Goal: Information Seeking & Learning: Learn about a topic

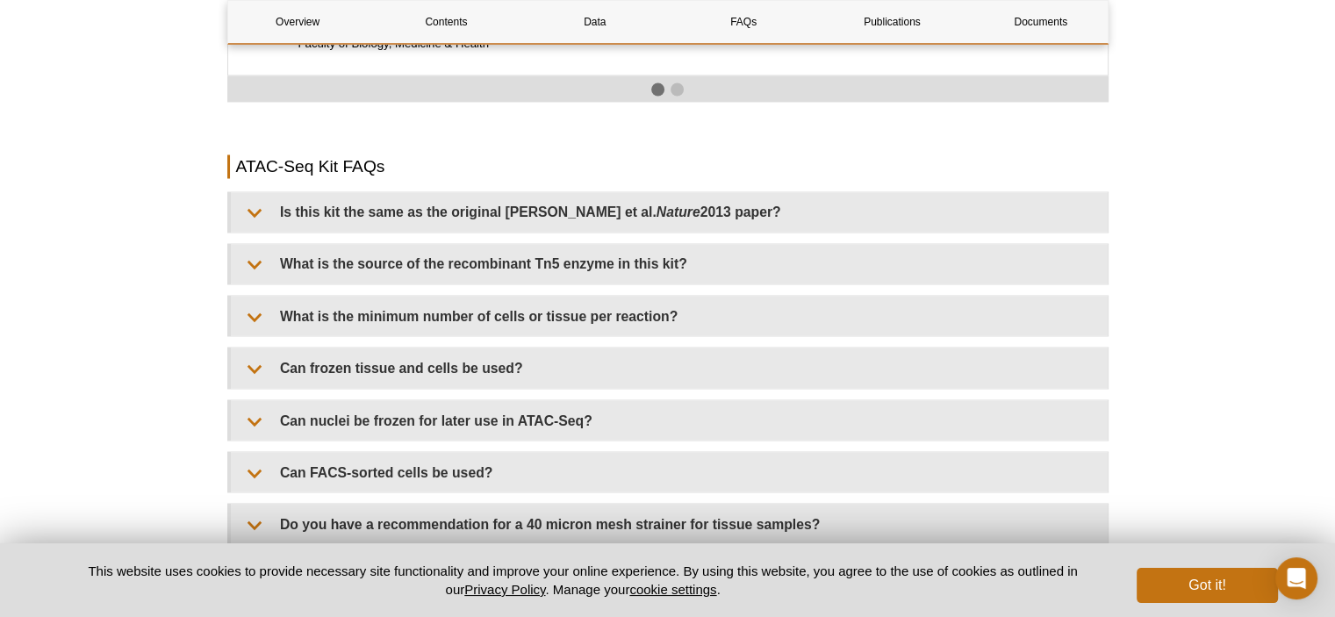
scroll to position [3070, 0]
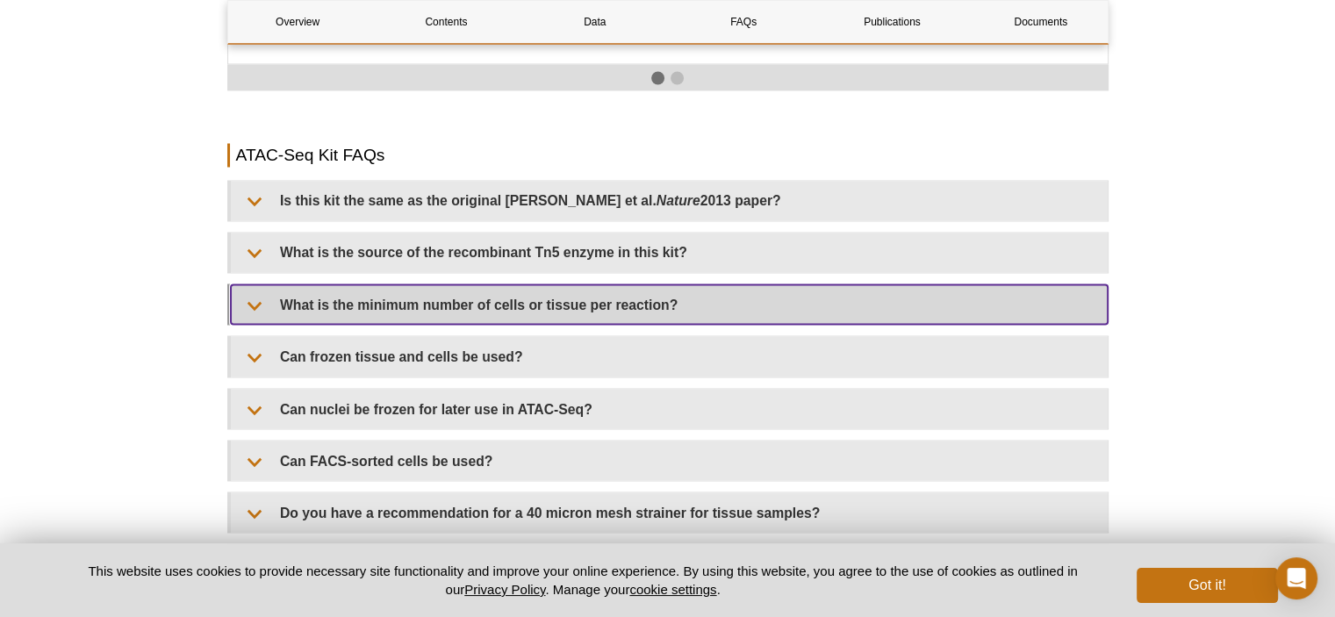
click at [512, 284] on summary "What is the minimum number of cells or tissue per reaction?" at bounding box center [669, 303] width 877 height 39
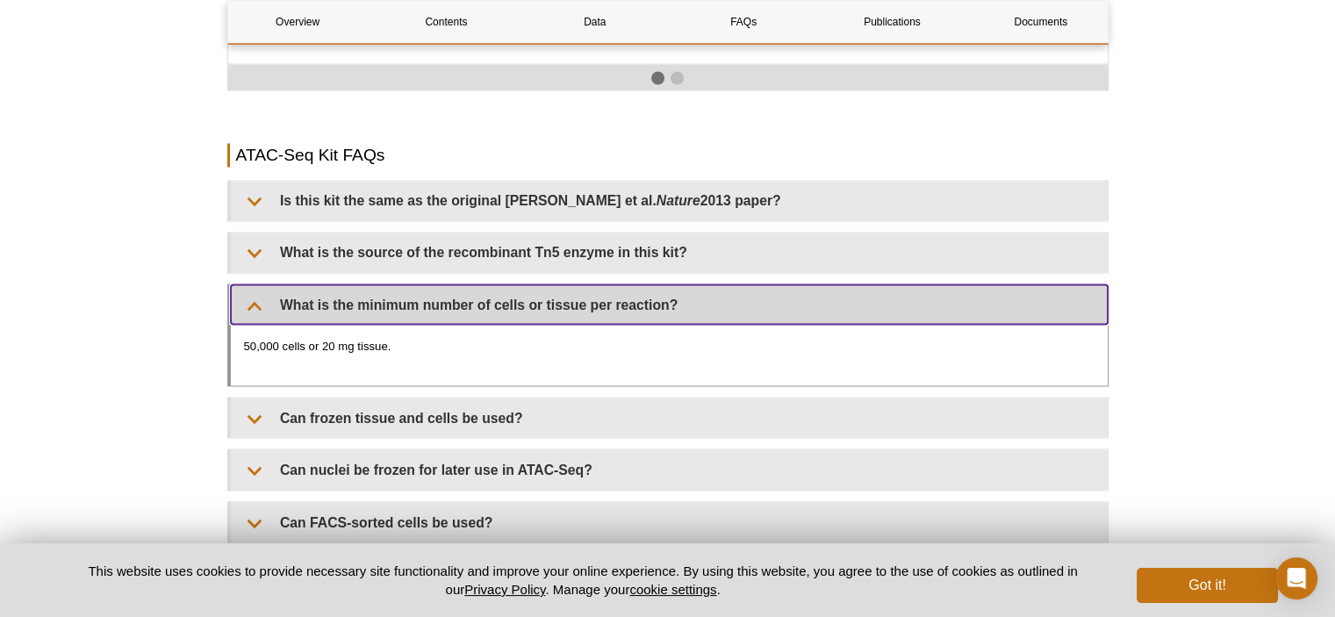
click at [248, 290] on summary "What is the minimum number of cells or tissue per reaction?" at bounding box center [669, 303] width 877 height 39
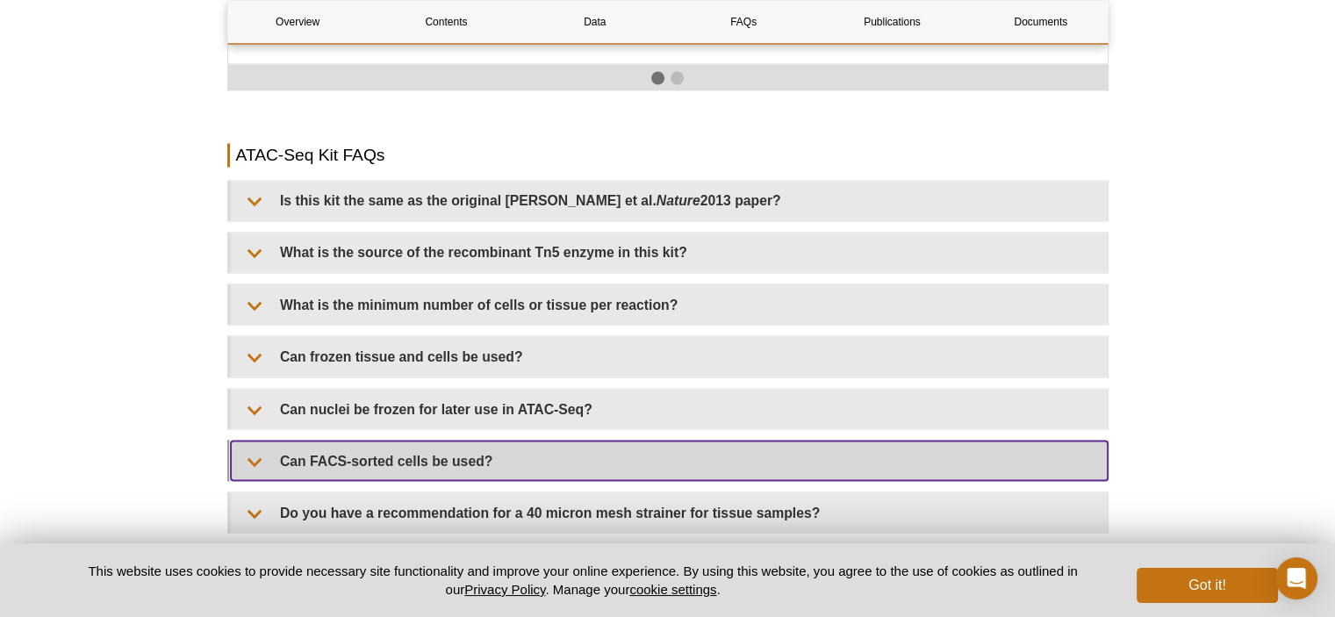
click at [391, 445] on summary "Can FACS-sorted cells be used?" at bounding box center [669, 460] width 877 height 39
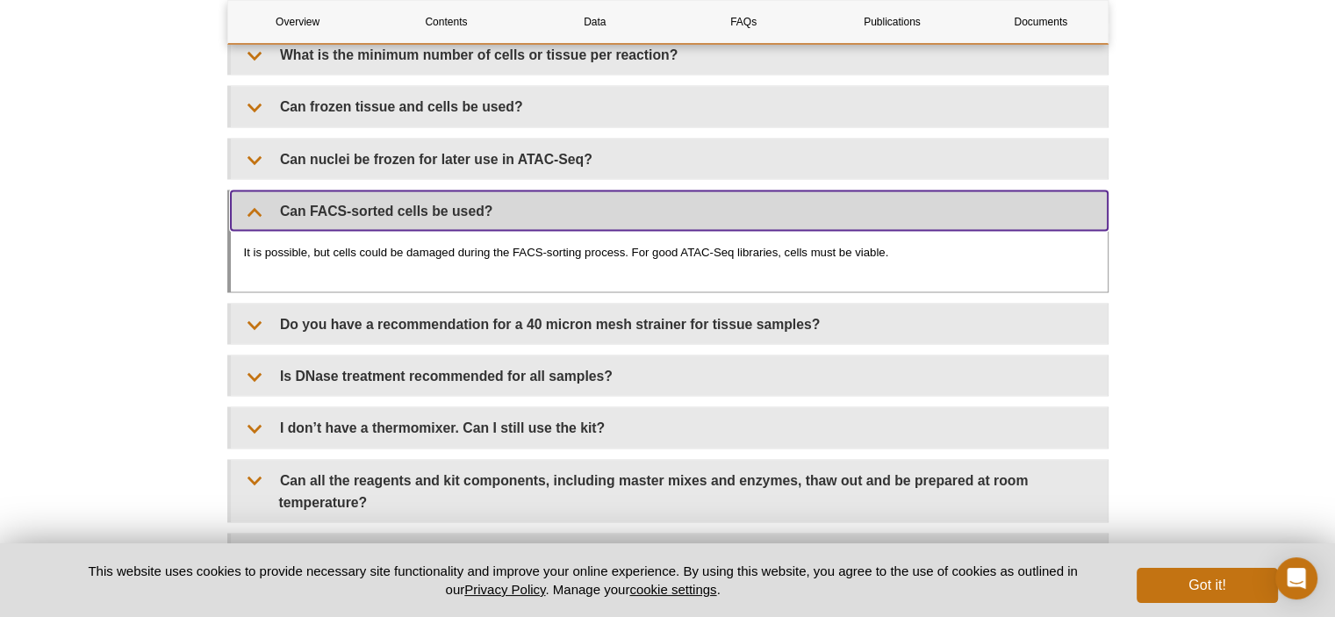
scroll to position [3440, 0]
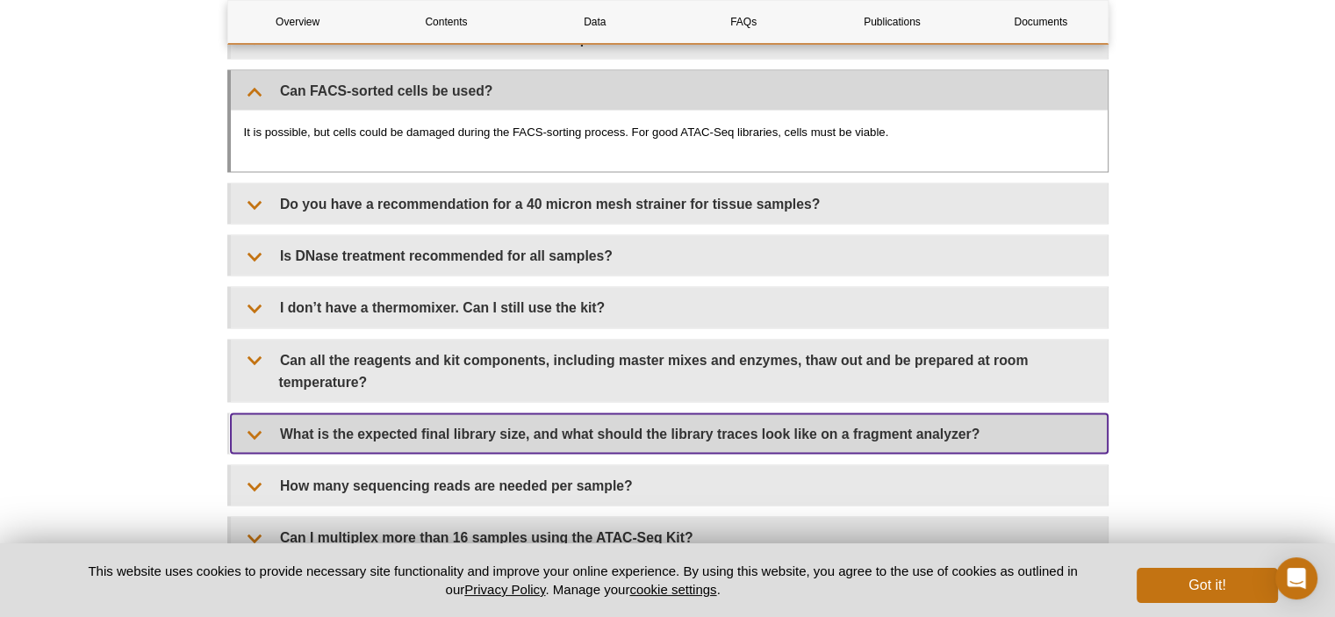
click at [629, 424] on summary "What is the expected final library size, and what should the library traces loo…" at bounding box center [669, 433] width 877 height 39
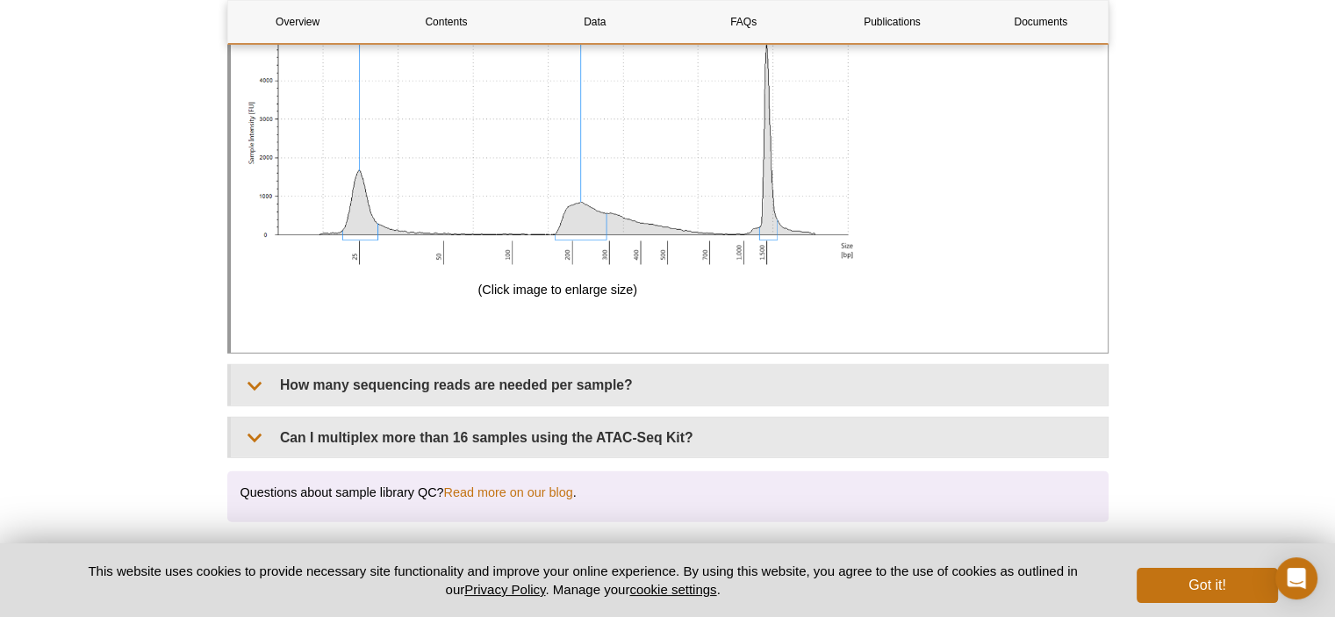
scroll to position [4753, 0]
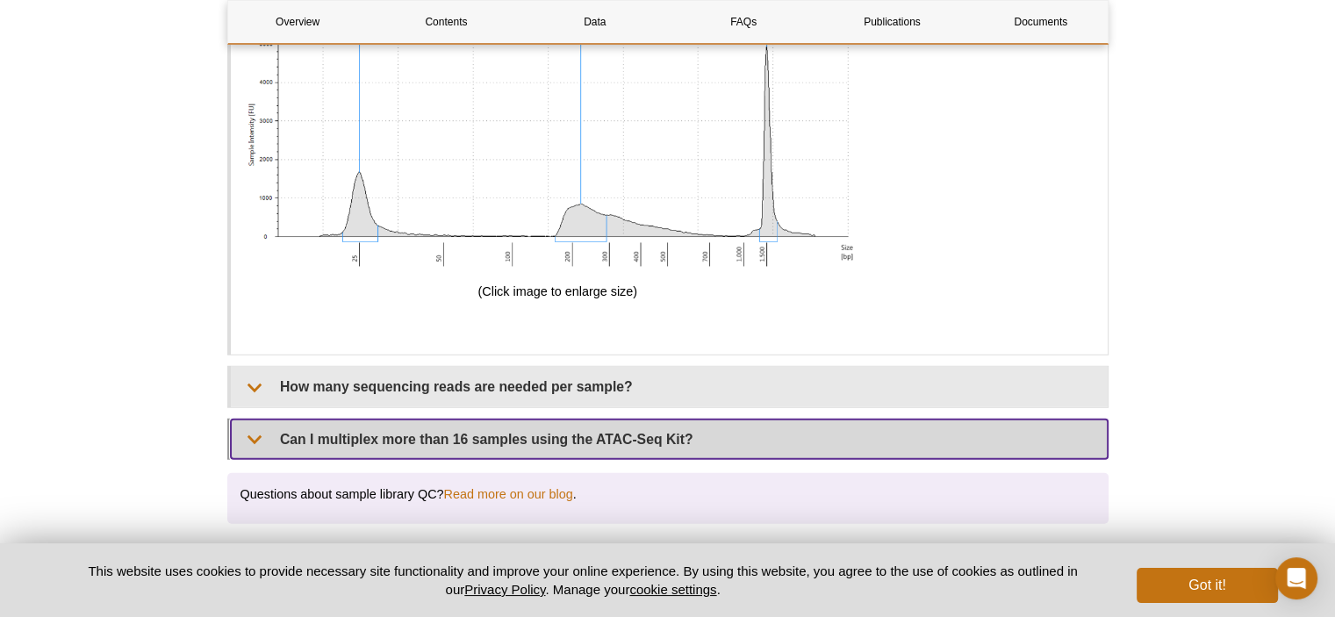
click at [781, 426] on summary "Can I multiplex more than 16 samples using the ATAC-Seq Kit?" at bounding box center [669, 438] width 877 height 39
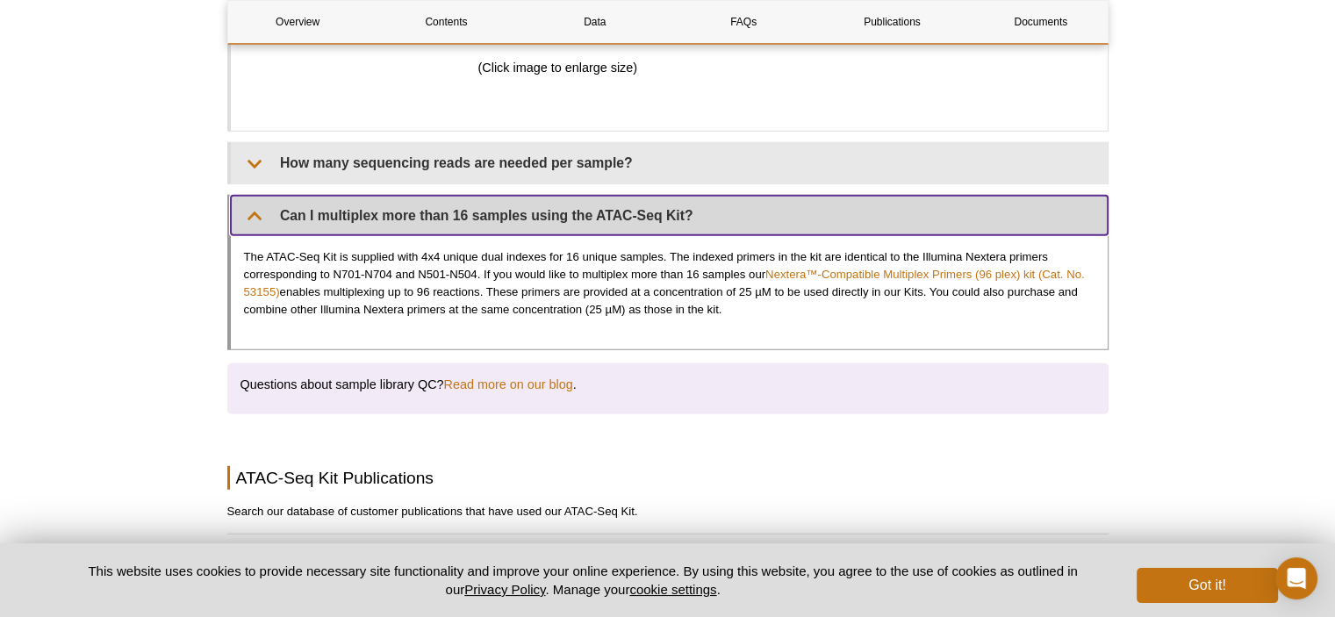
scroll to position [4974, 0]
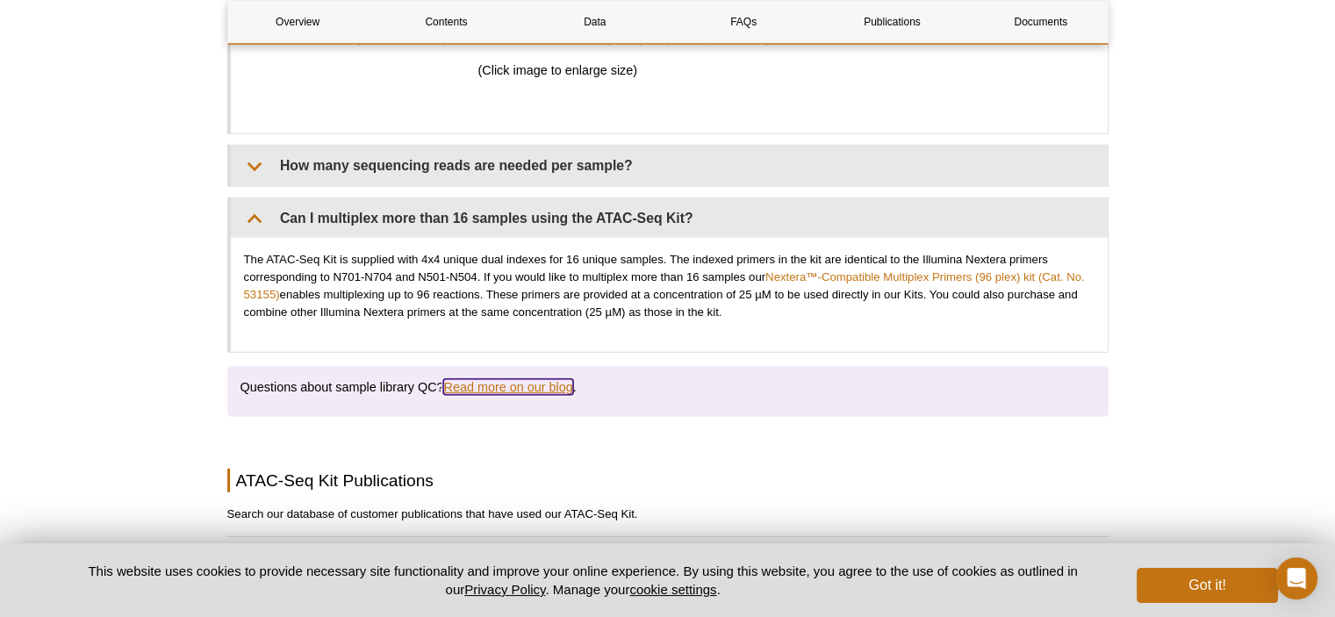
click at [509, 379] on link "Read more on our blog" at bounding box center [507, 387] width 129 height 16
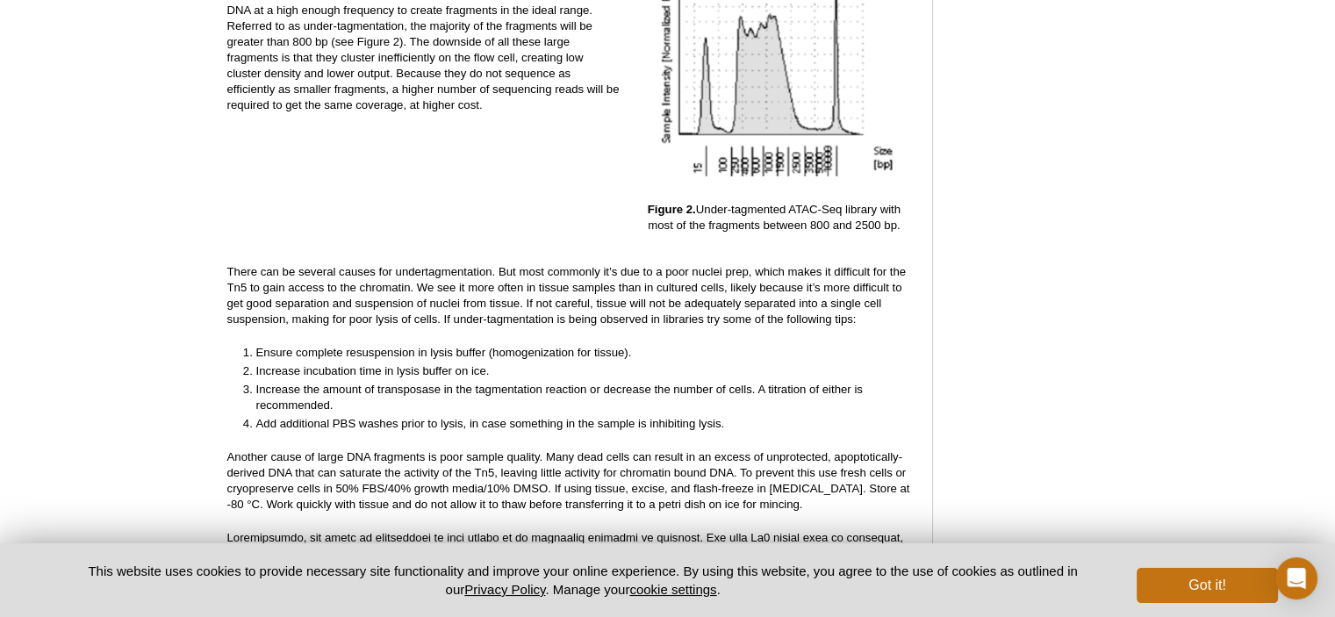
scroll to position [3001, 0]
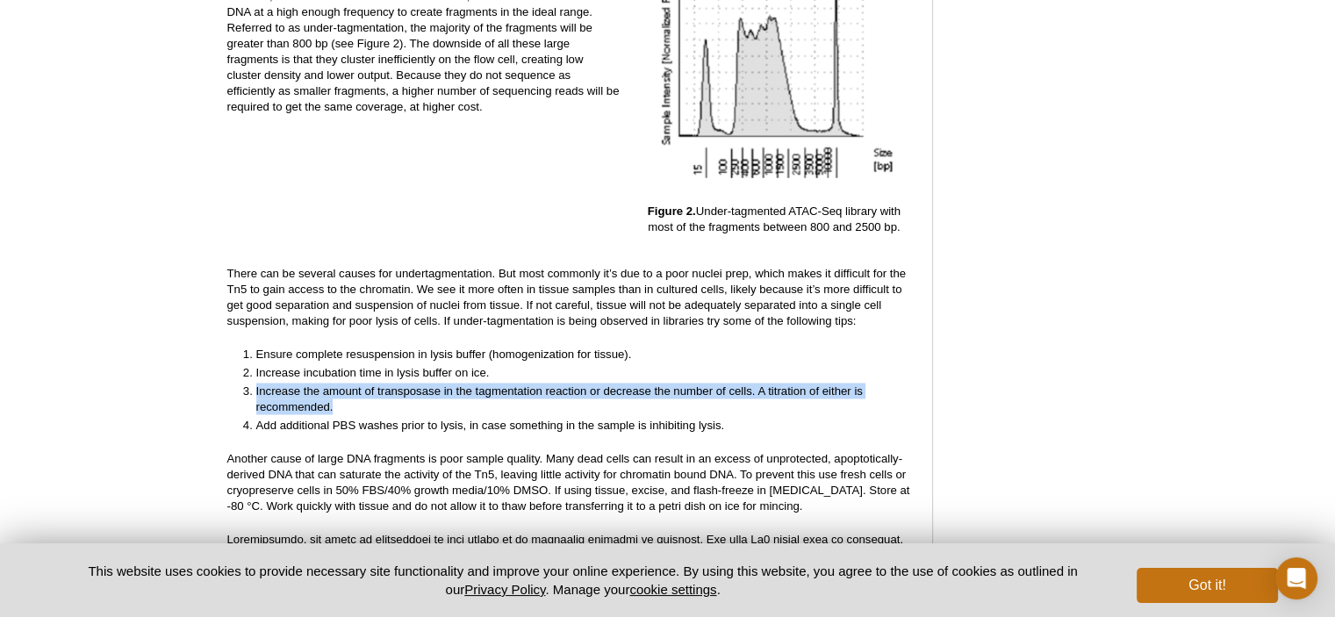
drag, startPoint x: 252, startPoint y: 374, endPoint x: 340, endPoint y: 386, distance: 89.5
click at [340, 386] on li "Increase the amount of transposase in the tagmentation reaction or decrease the…" at bounding box center [576, 399] width 641 height 32
copy li "Increase the amount of transposase in the tagmentation reaction or decrease the…"
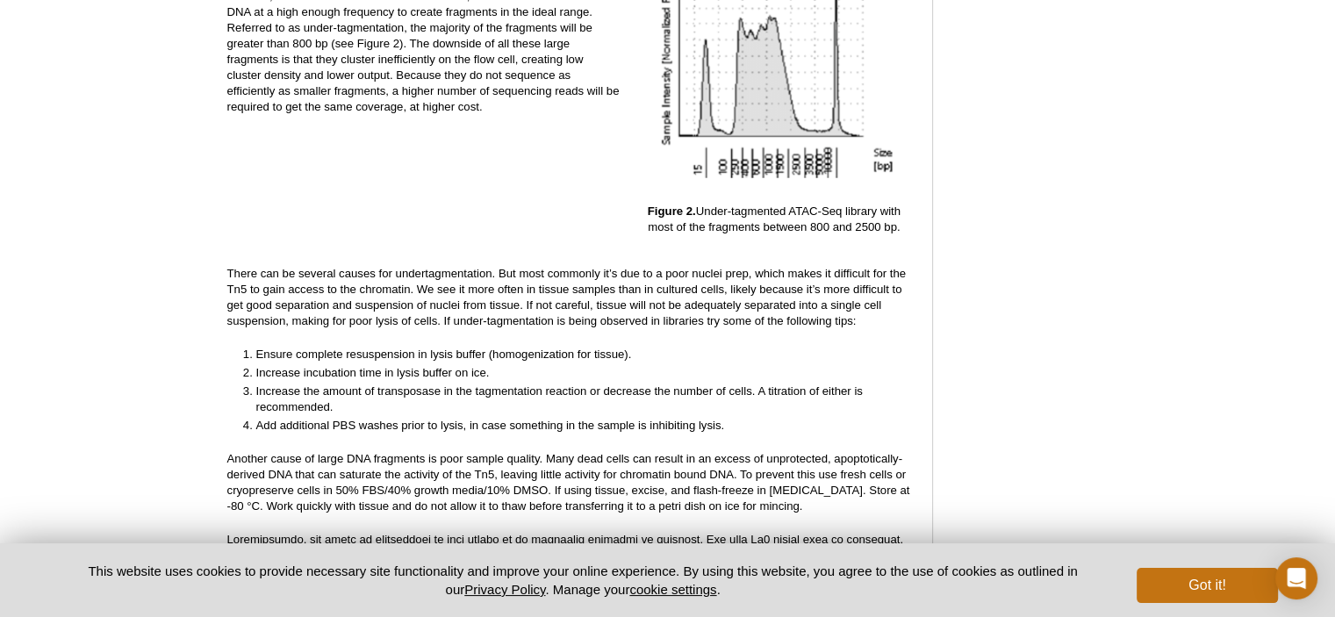
click at [668, 346] on li "Ensure complete resuspension in lysis buffer (homogenization for tissue)." at bounding box center [576, 354] width 641 height 16
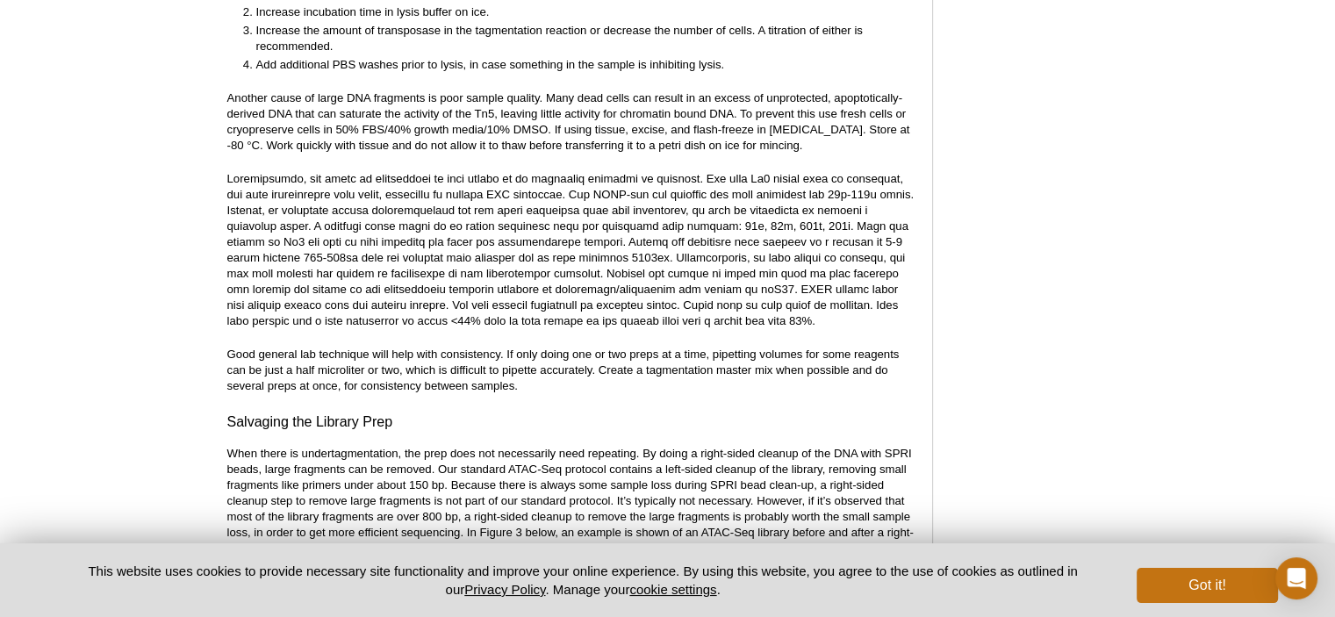
scroll to position [3362, 0]
